Goal: Check status: Check status

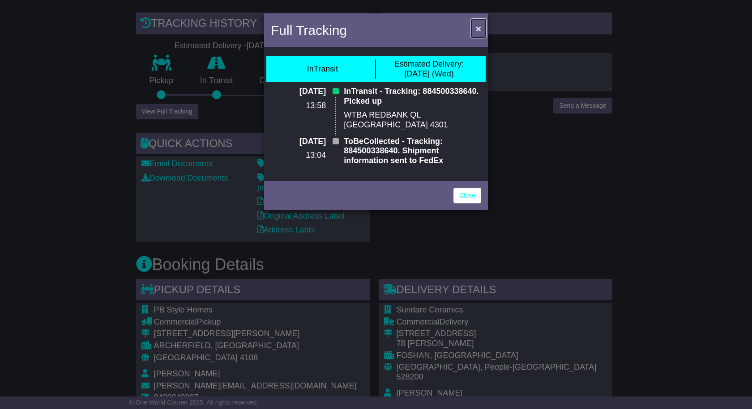
click at [474, 28] on button "×" at bounding box center [478, 28] width 14 height 18
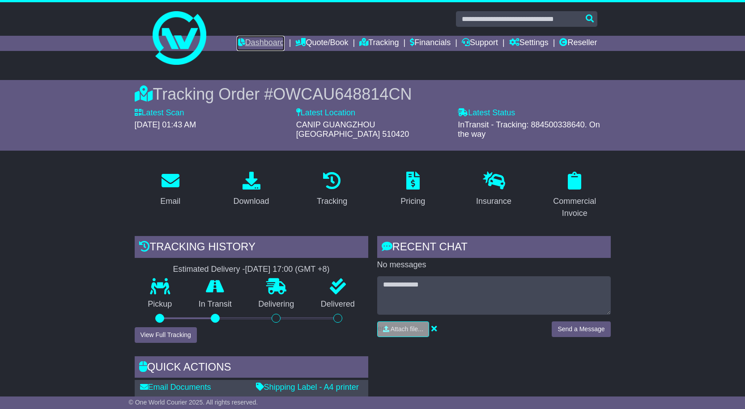
click at [266, 42] on link "Dashboard" at bounding box center [261, 43] width 48 height 15
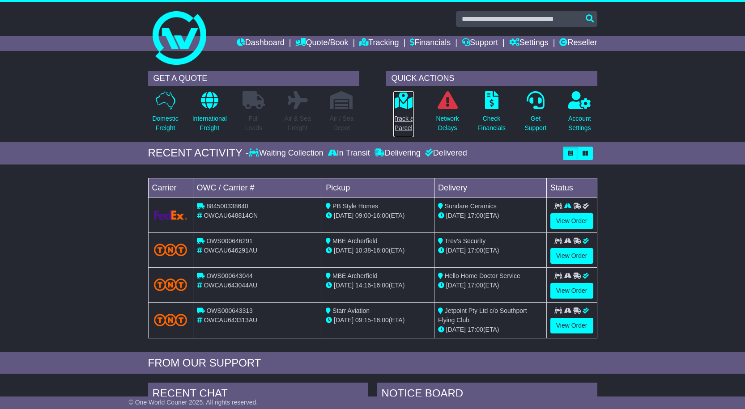
click at [409, 120] on p "Track a Parcel" at bounding box center [403, 123] width 21 height 19
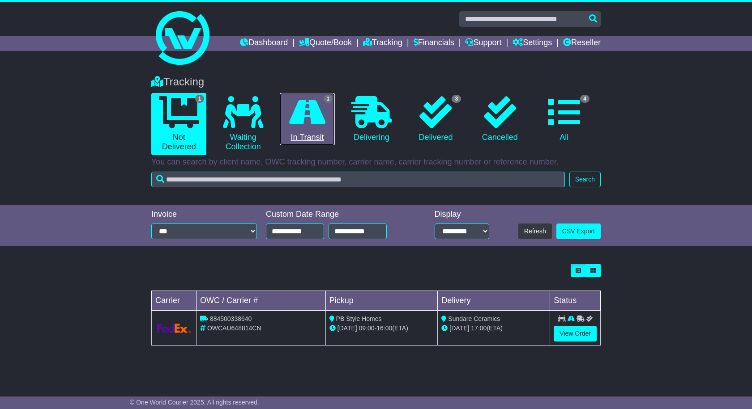
click at [328, 102] on span "1" at bounding box center [328, 99] width 9 height 8
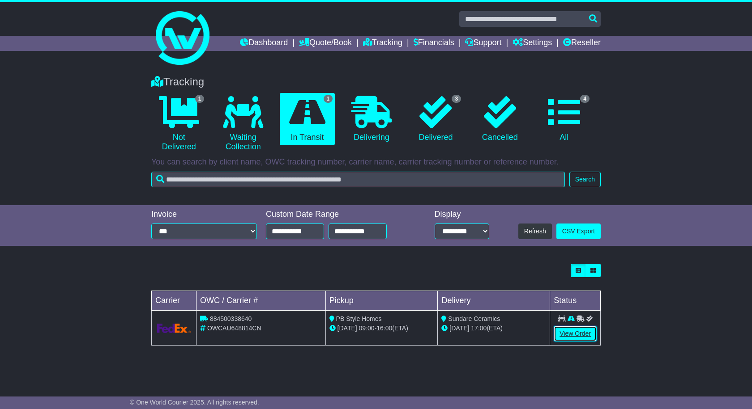
click at [585, 336] on link "View Order" at bounding box center [575, 334] width 43 height 16
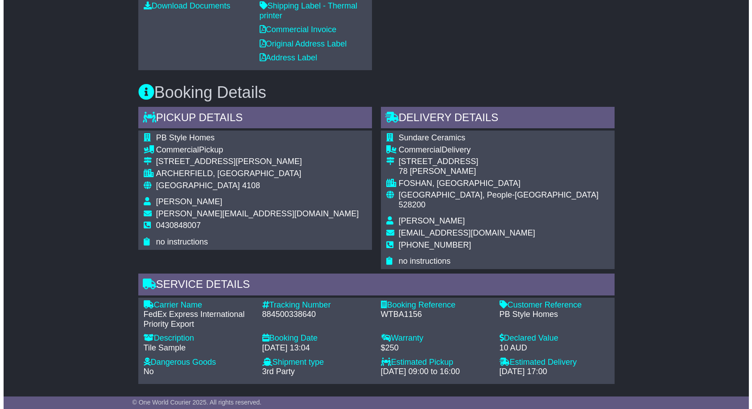
scroll to position [276, 0]
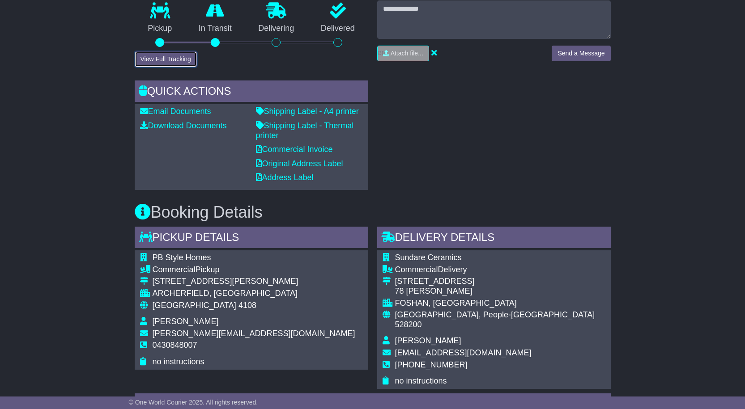
click at [178, 51] on button "View Full Tracking" at bounding box center [166, 59] width 62 height 16
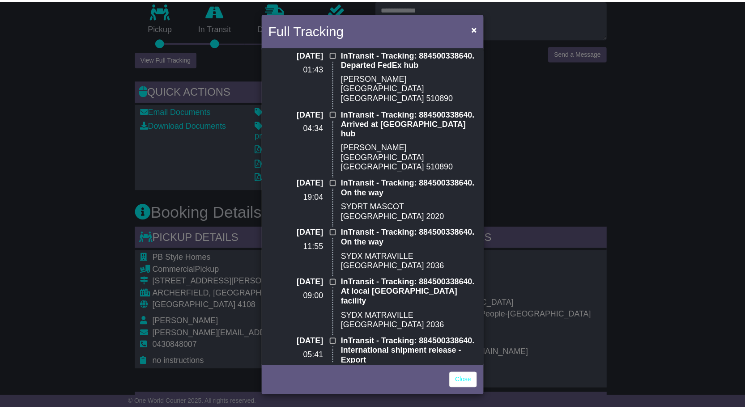
scroll to position [0, 0]
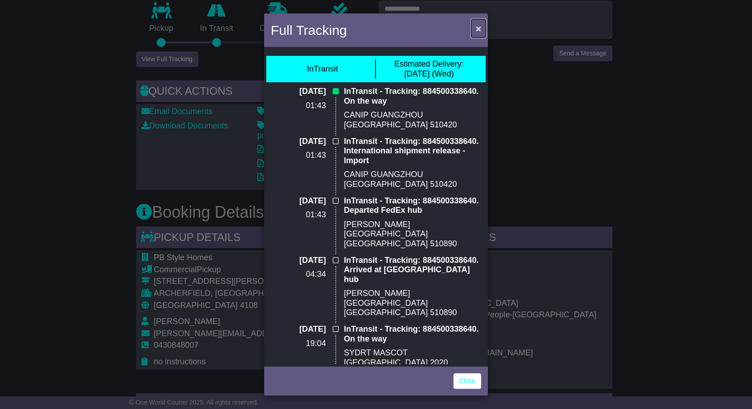
click at [477, 26] on span "×" at bounding box center [478, 28] width 5 height 10
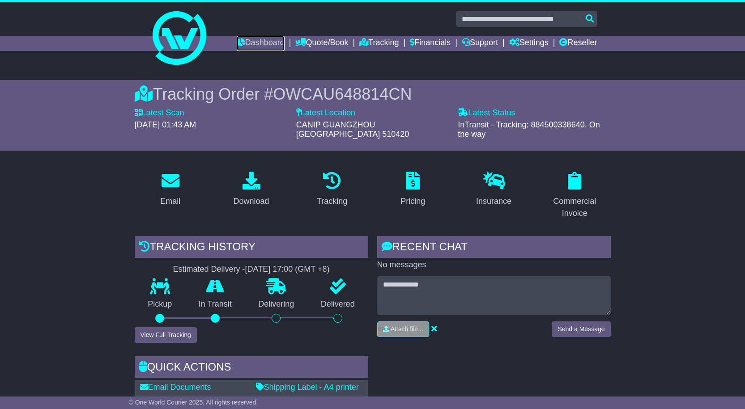
drag, startPoint x: 258, startPoint y: 37, endPoint x: 409, endPoint y: 119, distance: 172.6
click at [258, 37] on link "Dashboard" at bounding box center [261, 43] width 48 height 15
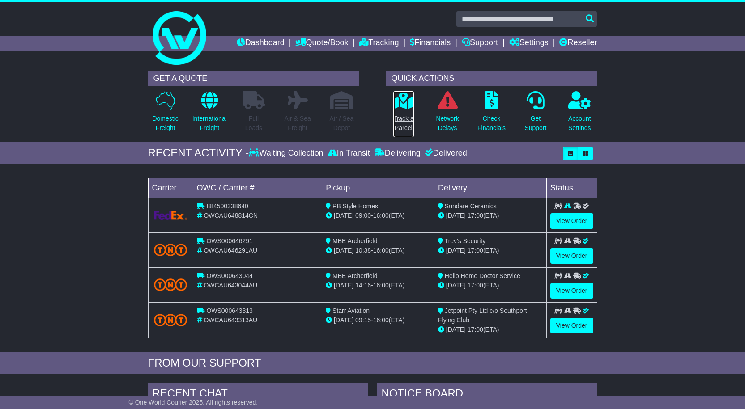
click at [399, 111] on link "Track a Parcel" at bounding box center [403, 114] width 21 height 47
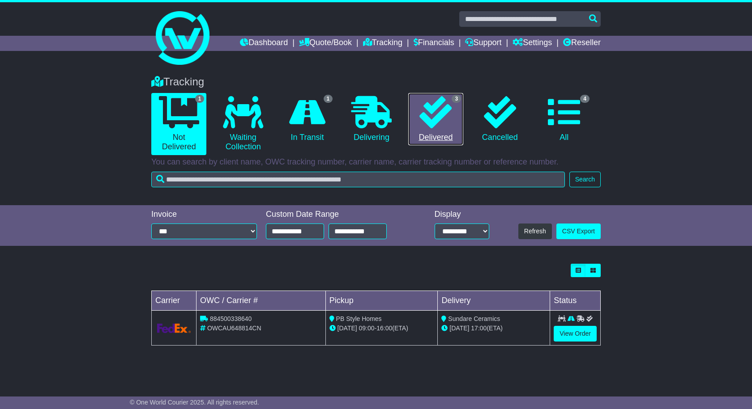
click at [443, 128] on icon at bounding box center [435, 112] width 32 height 32
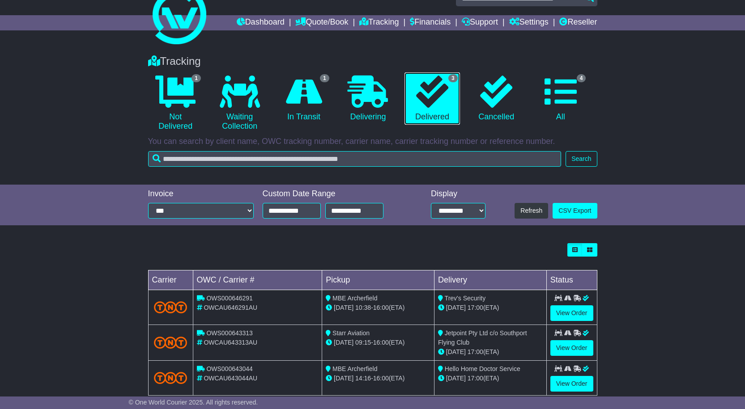
scroll to position [39, 0]
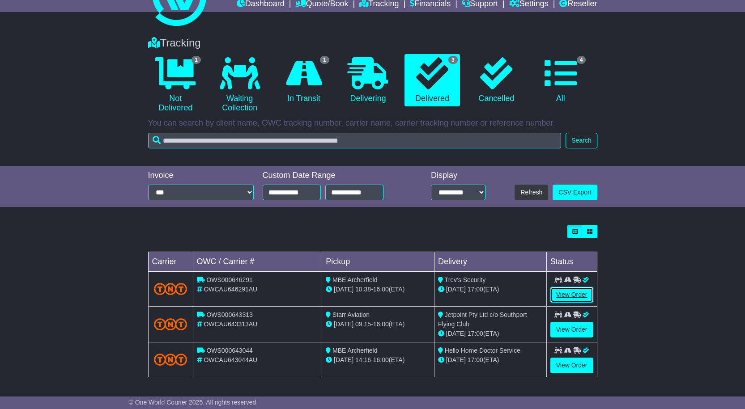
click at [569, 290] on link "View Order" at bounding box center [571, 295] width 43 height 16
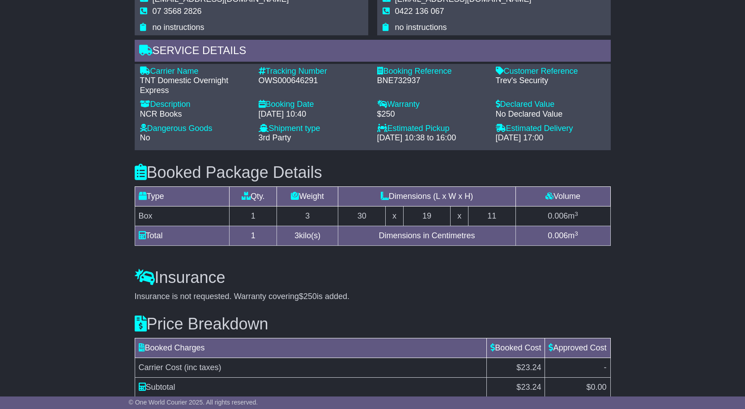
scroll to position [722, 0]
